Goal: Task Accomplishment & Management: Use online tool/utility

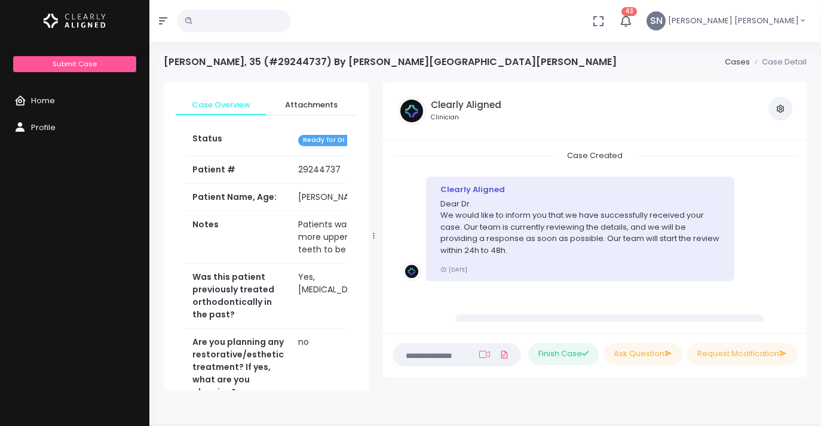
scroll to position [648, 0]
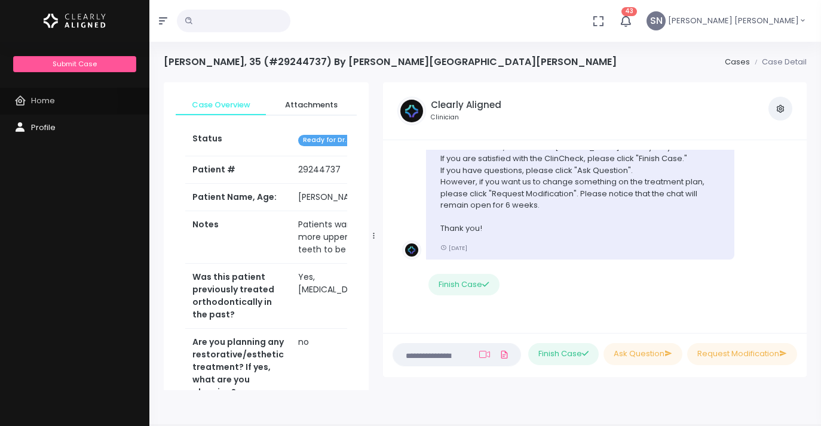
click at [52, 101] on span "Home" at bounding box center [43, 100] width 24 height 11
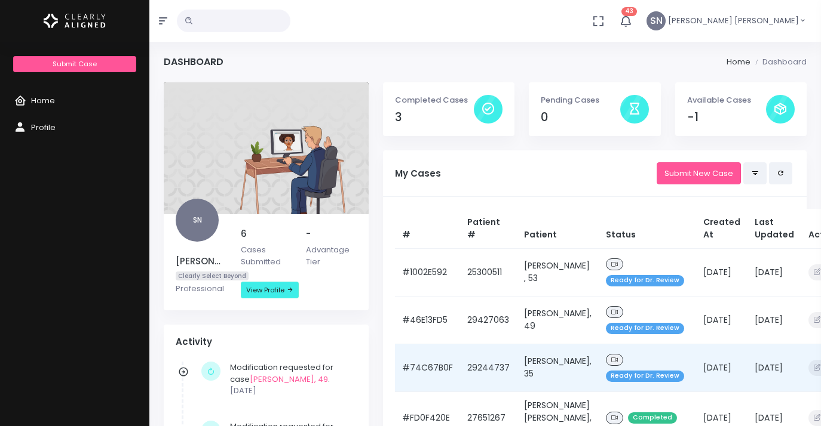
click at [617, 375] on span "Ready for Dr. Review" at bounding box center [645, 376] width 78 height 11
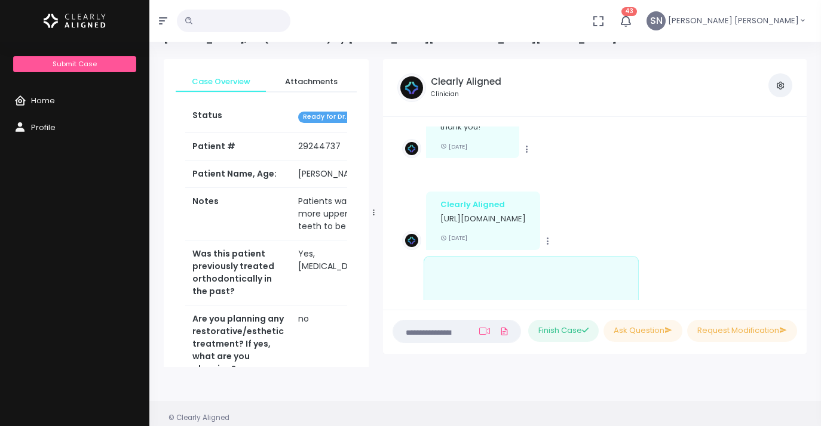
scroll to position [315, 0]
click at [526, 219] on p "[URL][DOMAIN_NAME]" at bounding box center [482, 220] width 85 height 12
drag, startPoint x: 628, startPoint y: 231, endPoint x: 438, endPoint y: 214, distance: 190.7
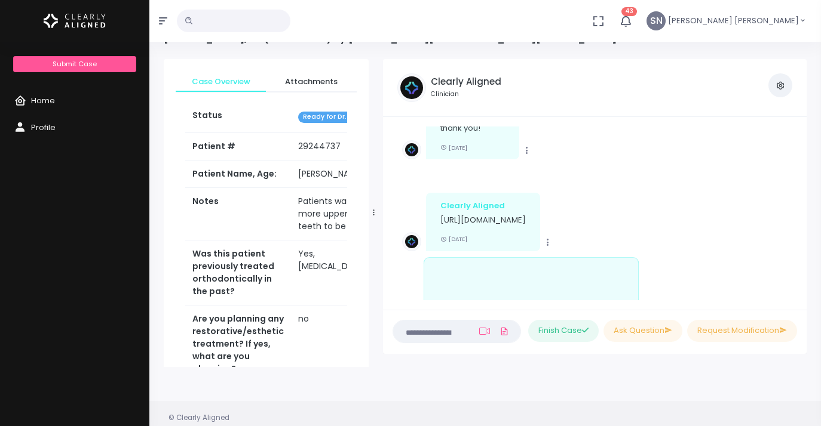
click at [438, 214] on div "Clearly Aligned [URL][DOMAIN_NAME] [DATE]" at bounding box center [483, 222] width 114 height 58
copy p "[URL][DOMAIN_NAME]"
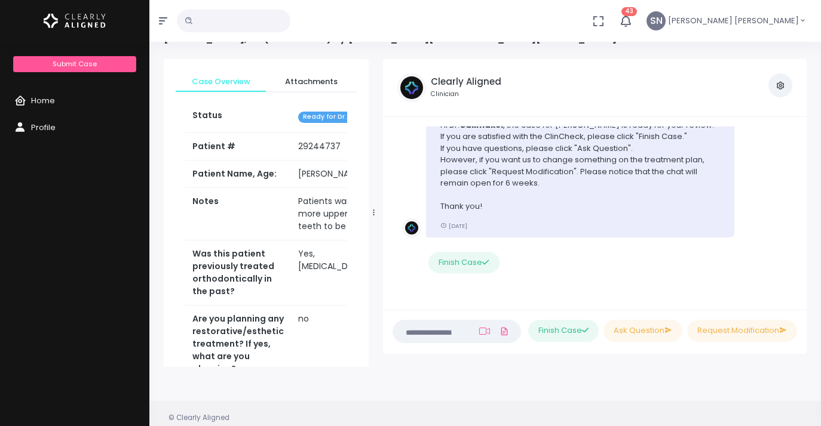
scroll to position [0, 0]
